Goal: Task Accomplishment & Management: Use online tool/utility

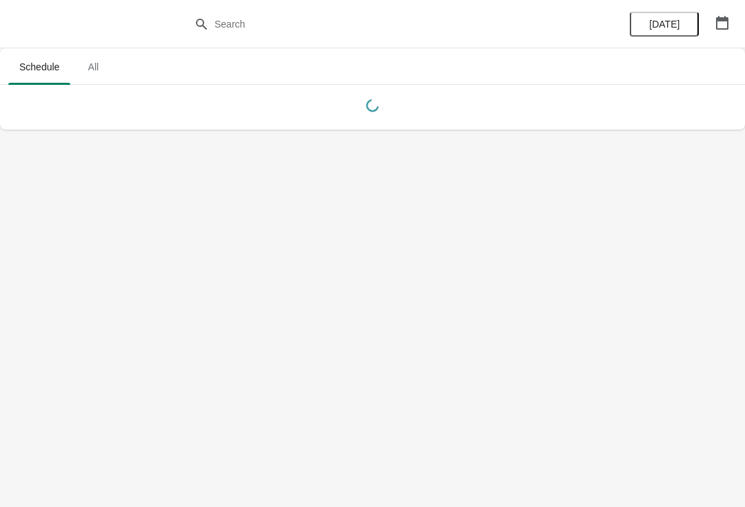
click at [718, 28] on icon "button" at bounding box center [722, 23] width 14 height 14
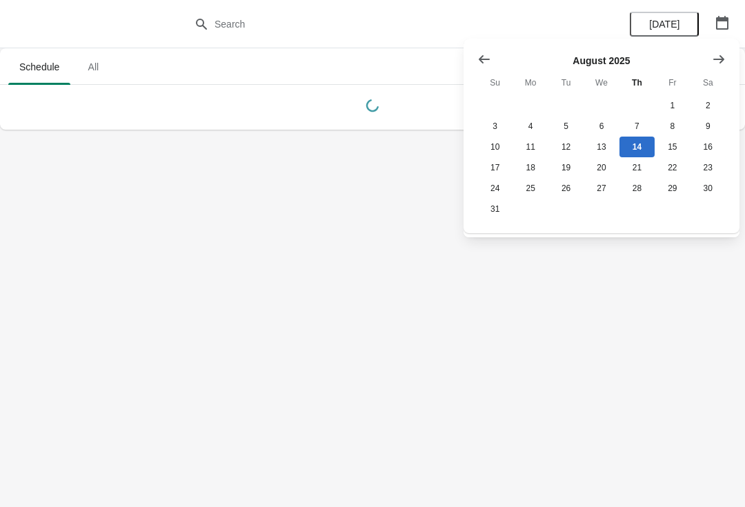
click at [738, 58] on div "[DATE] Su Mo Tu We Th Fr Sa 1 2 3 4 5 6 7 8 9 10 11 12 13 14 15 16 17 18 19 20 …" at bounding box center [601, 136] width 276 height 194
click at [720, 59] on icon "Show next month, September 2025" at bounding box center [718, 58] width 11 height 8
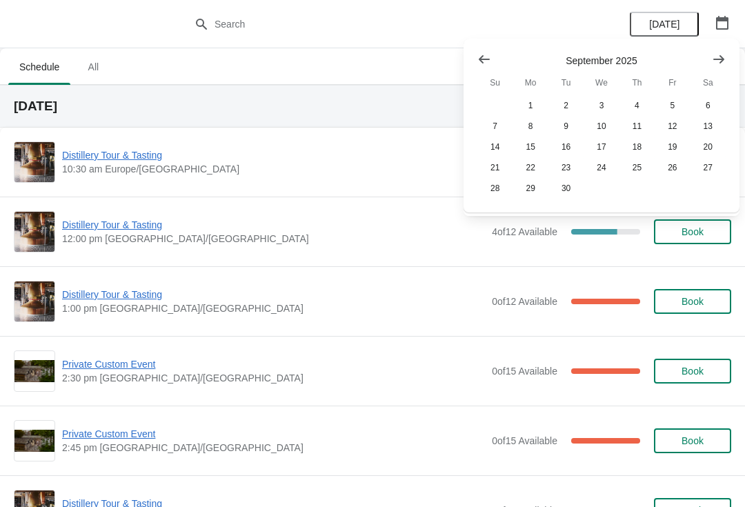
click at [712, 59] on icon "Show next month, October 2025" at bounding box center [719, 59] width 14 height 14
click at [490, 196] on button "26" at bounding box center [494, 188] width 35 height 21
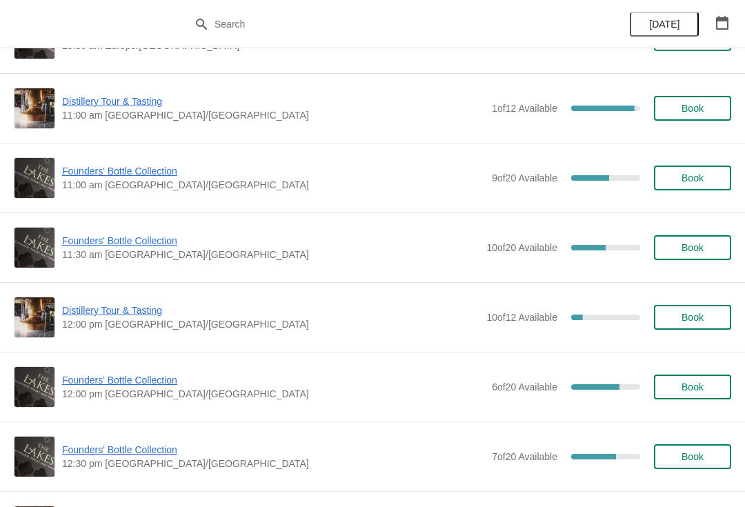
scroll to position [278, 0]
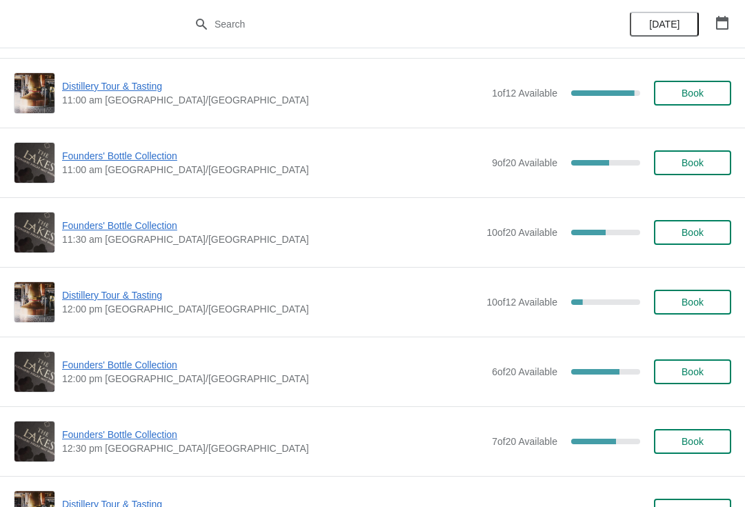
click at [124, 231] on span "Founders' Bottle Collection" at bounding box center [270, 226] width 417 height 14
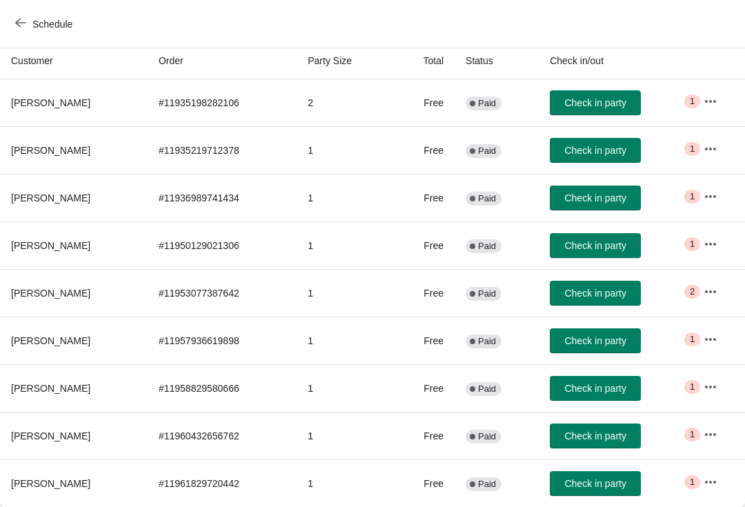
scroll to position [136, 0]
click at [715, 485] on icon "button" at bounding box center [710, 482] width 14 height 14
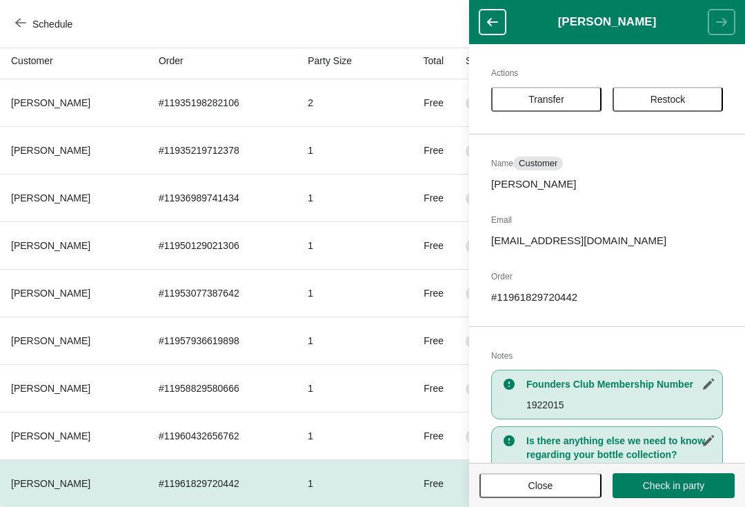
click at [559, 98] on span "Transfer" at bounding box center [546, 99] width 36 height 11
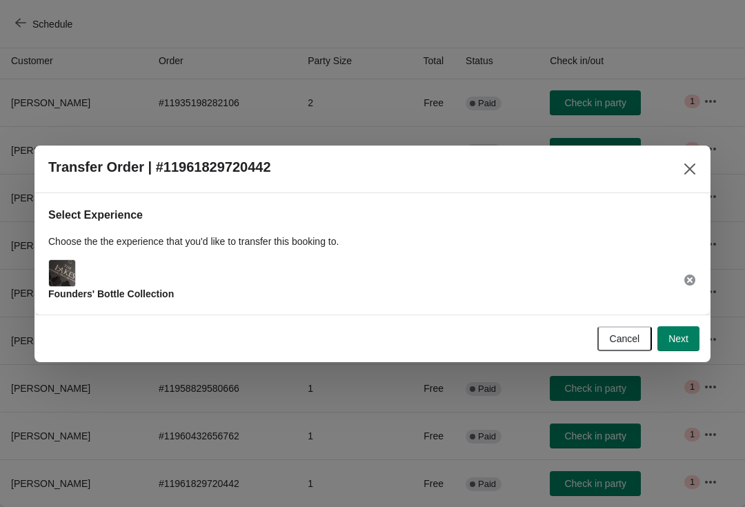
click at [692, 343] on button "Next" at bounding box center [678, 338] width 42 height 25
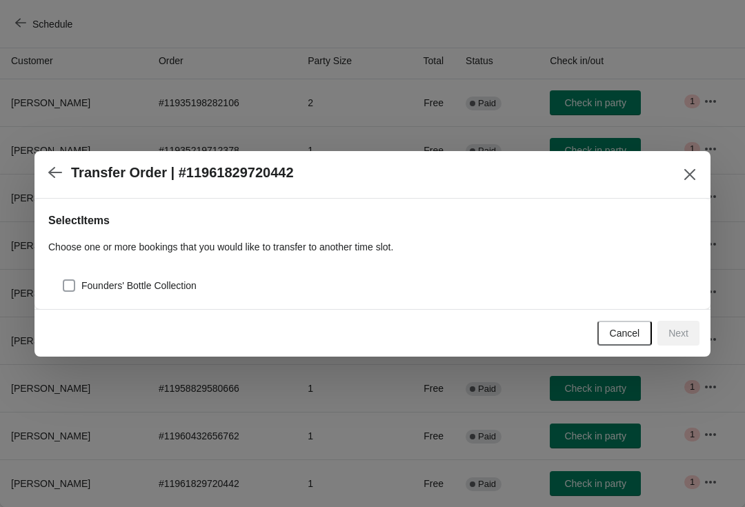
click at [63, 285] on span at bounding box center [69, 285] width 12 height 12
click at [63, 280] on input "Founders' Bottle Collection" at bounding box center [63, 279] width 1 height 1
checkbox input "true"
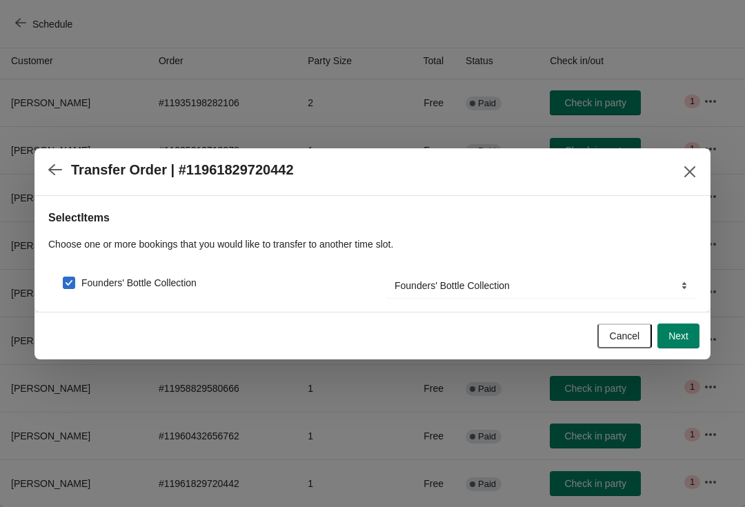
click at [689, 345] on button "Next" at bounding box center [678, 335] width 42 height 25
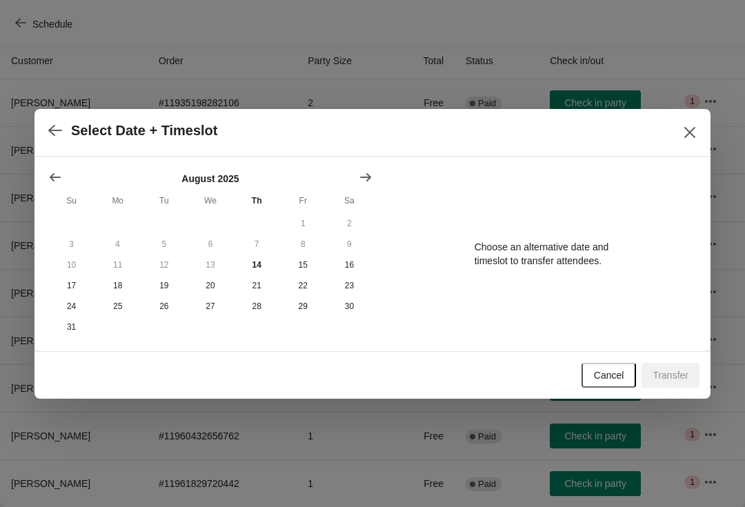
click at [367, 170] on icon "Show next month, September 2025" at bounding box center [366, 177] width 14 height 14
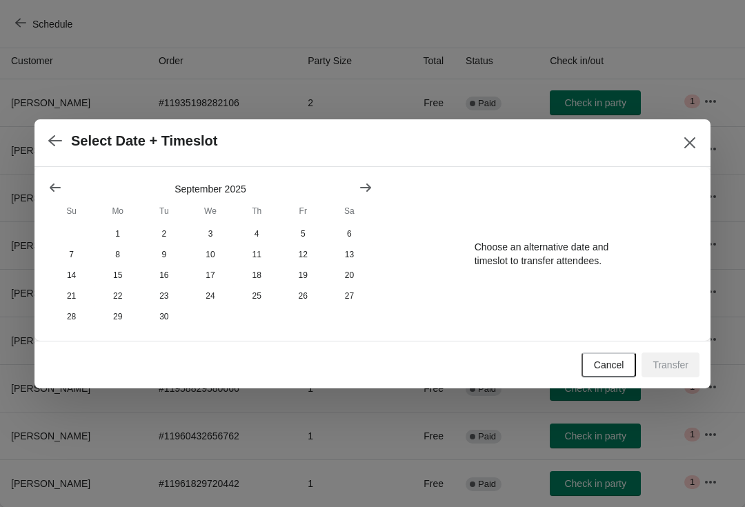
click at [365, 185] on icon "Show next month, October 2025" at bounding box center [365, 187] width 11 height 8
click at [72, 321] on button "26" at bounding box center [71, 316] width 46 height 21
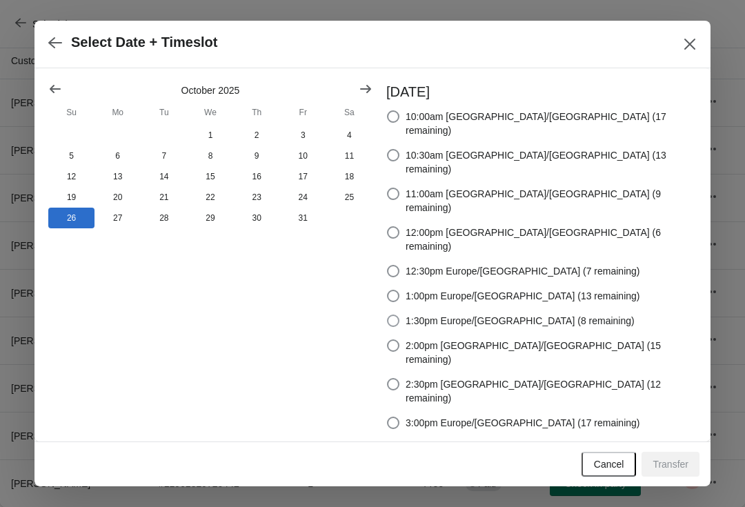
click at [399, 314] on span at bounding box center [393, 320] width 12 height 12
click at [388, 314] on input "1:30pm Europe/[GEOGRAPHIC_DATA] (8 remaining)" at bounding box center [387, 314] width 1 height 1
radio input "true"
click at [683, 452] on button "Transfer" at bounding box center [670, 464] width 58 height 25
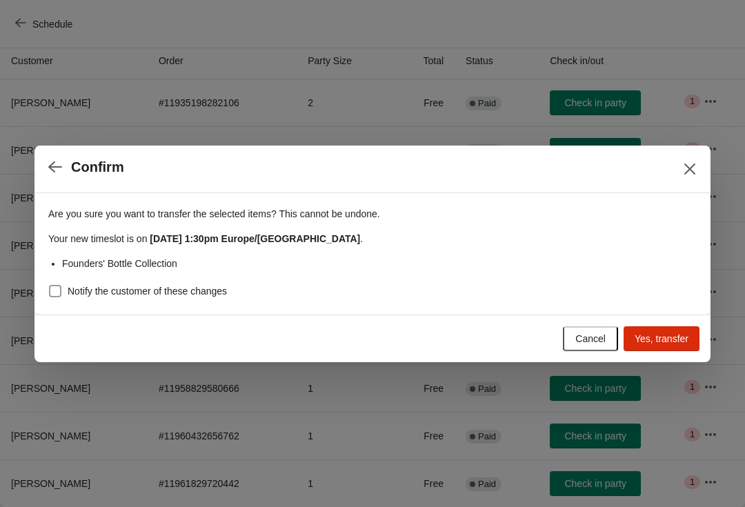
click at [59, 294] on span at bounding box center [55, 291] width 12 height 12
click at [50, 285] on input "Notify the customer of these changes" at bounding box center [49, 285] width 1 height 1
checkbox input "true"
click at [680, 344] on span "Yes, transfer" at bounding box center [661, 338] width 54 height 11
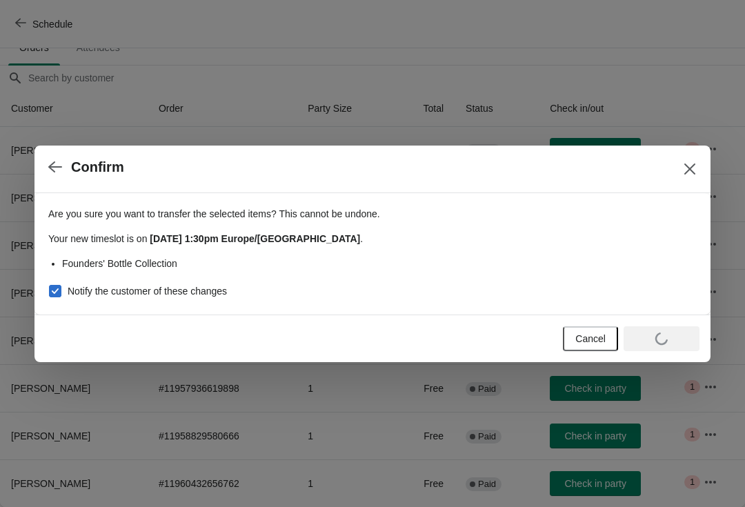
scroll to position [88, 0]
